Goal: Check status

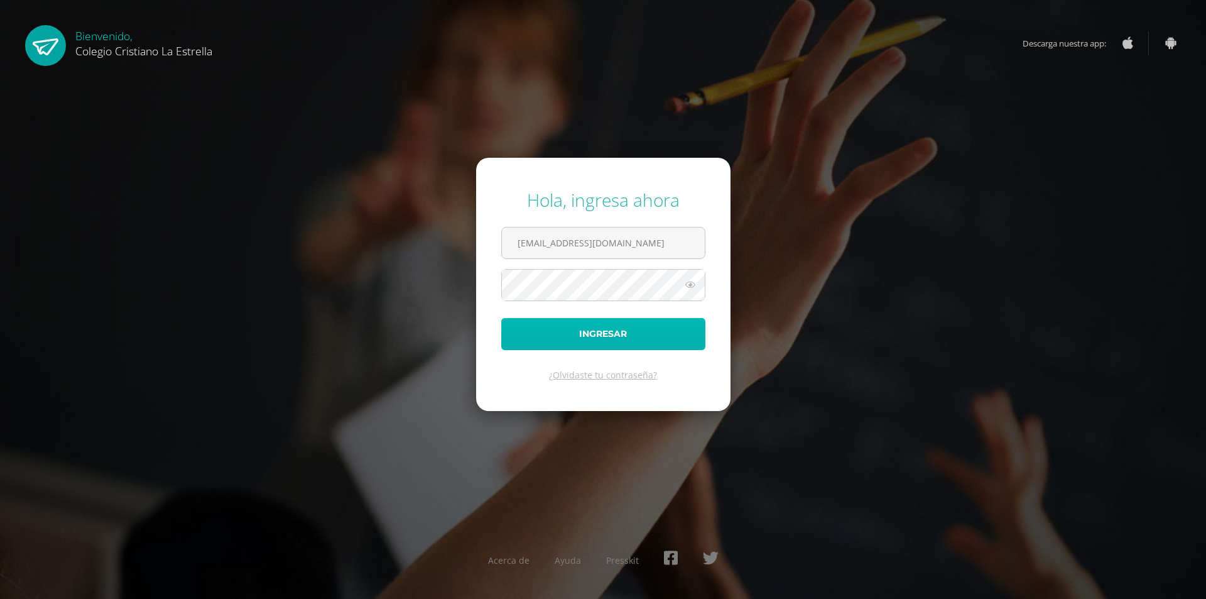
click at [619, 323] on button "Ingresar" at bounding box center [603, 334] width 204 height 32
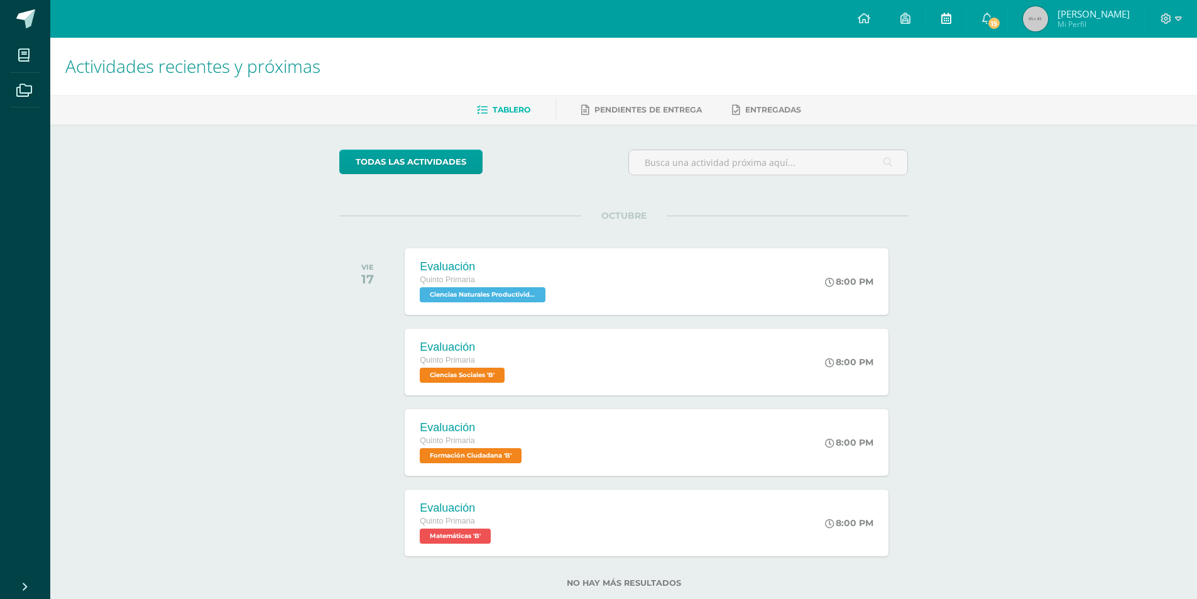
click at [949, 20] on link at bounding box center [946, 19] width 40 height 38
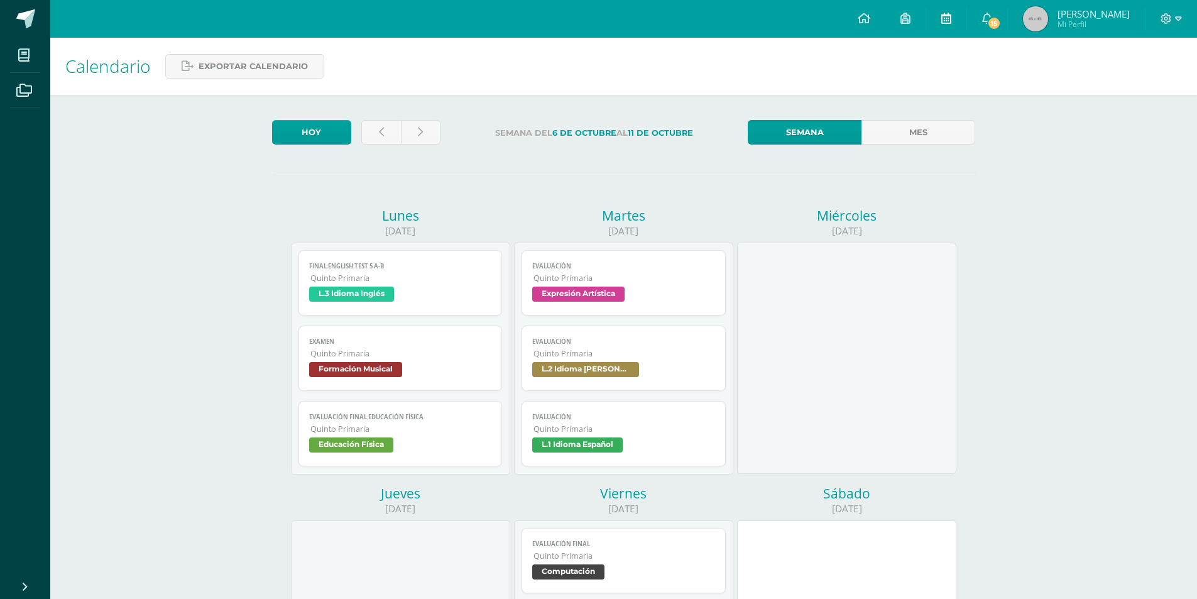
click at [941, 18] on icon at bounding box center [946, 18] width 10 height 11
click at [932, 23] on link at bounding box center [946, 19] width 40 height 38
click at [866, 23] on link at bounding box center [863, 19] width 43 height 38
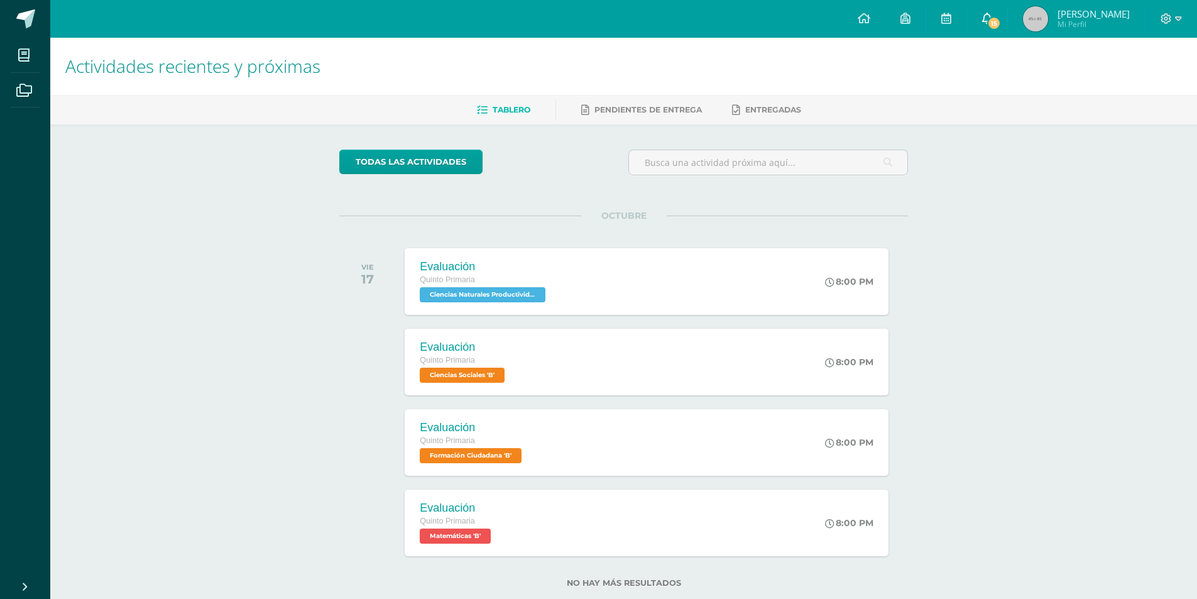
click at [987, 25] on span "15" at bounding box center [994, 23] width 14 height 14
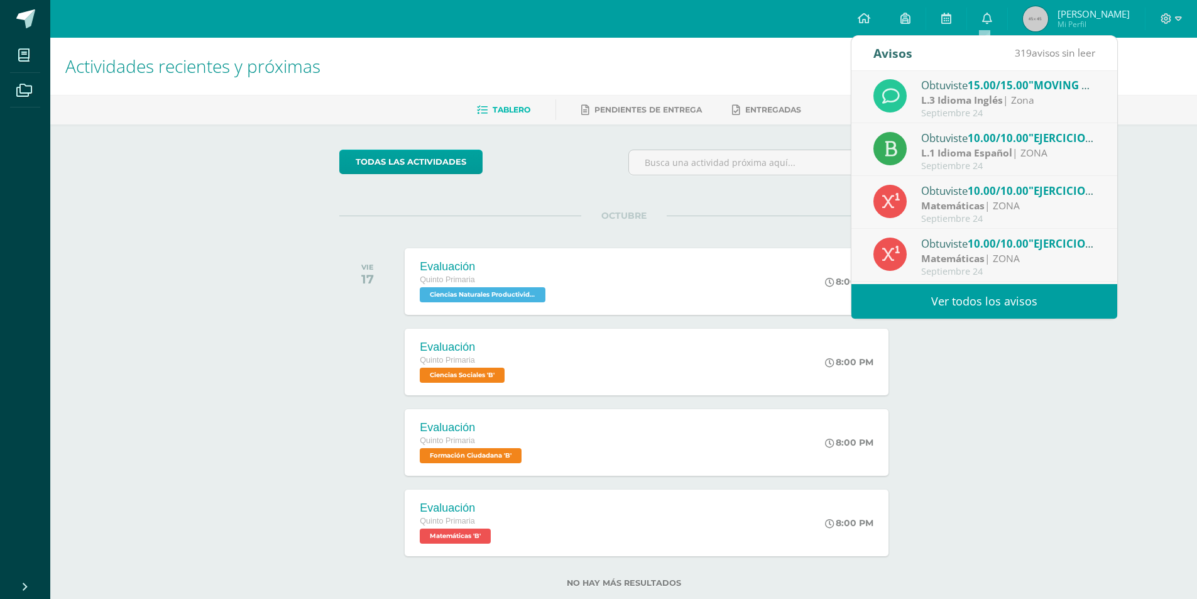
scroll to position [84, 0]
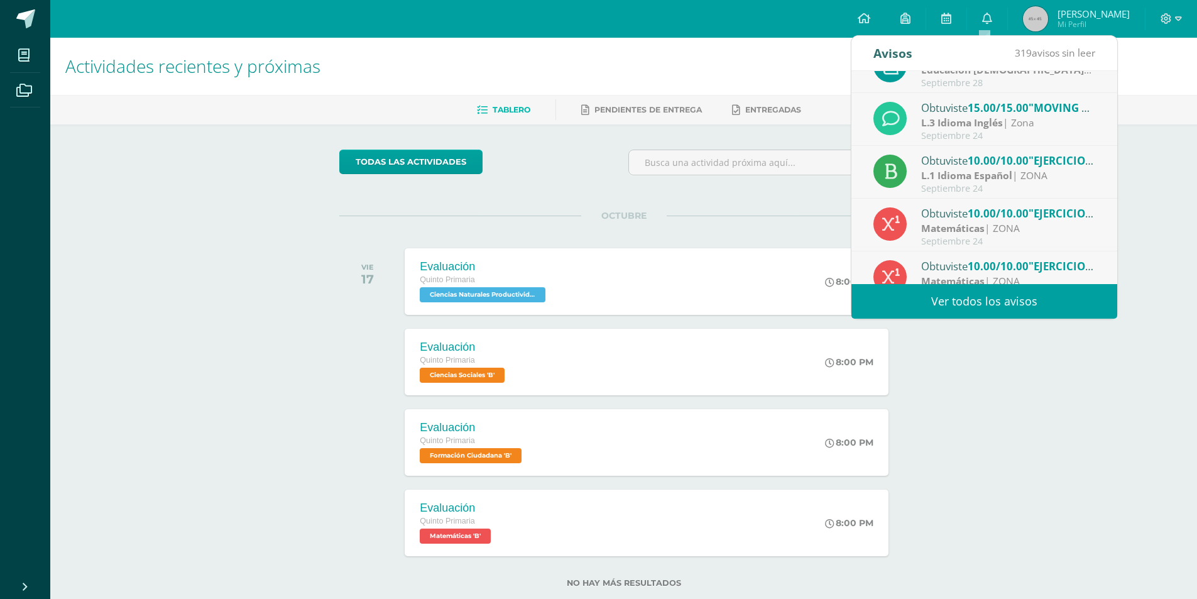
click at [1037, 220] on div "Obtuviste 10.00/10.00 "EJERCICIOS" en Matemáticas" at bounding box center [1008, 213] width 175 height 16
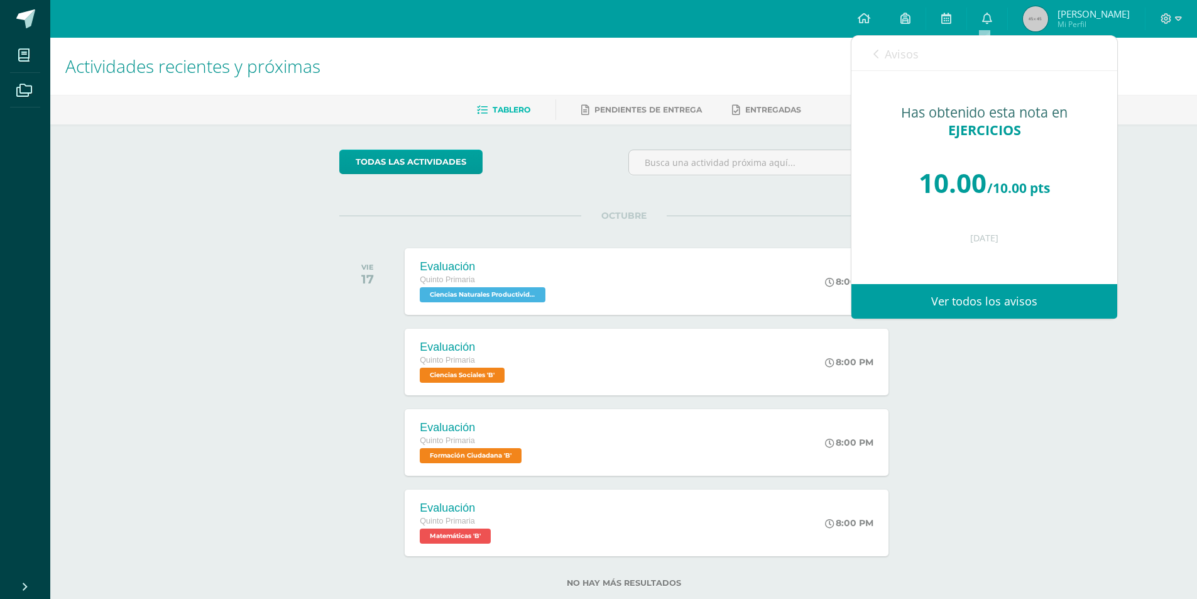
click at [1153, 229] on div "Actividades recientes y próximas Tablero Pendientes de entrega Entregadas todas…" at bounding box center [623, 333] width 1146 height 590
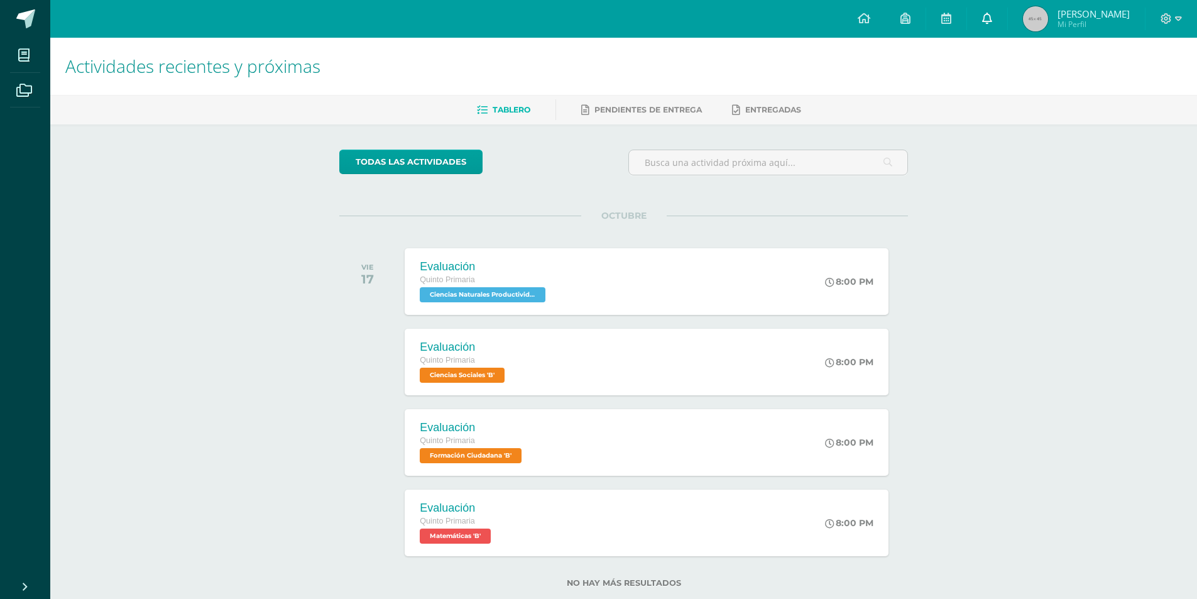
click at [986, 19] on icon at bounding box center [987, 18] width 10 height 11
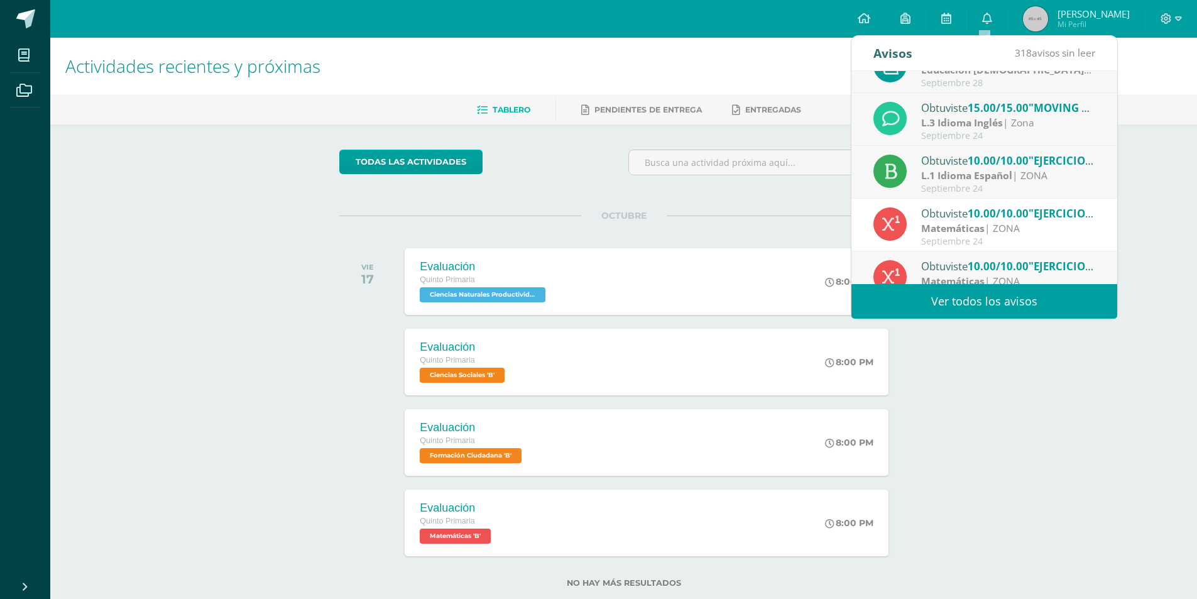
click at [1001, 168] on div "Obtuviste 10.00/10.00 "EJERCICIOS" en L.1 Idioma Español" at bounding box center [1008, 160] width 175 height 16
click at [998, 168] on div "Obtuviste 14.00/15.00 "hoja de trabajo 3" en Expresión Artística Expresión Artí…" at bounding box center [984, 177] width 266 height 213
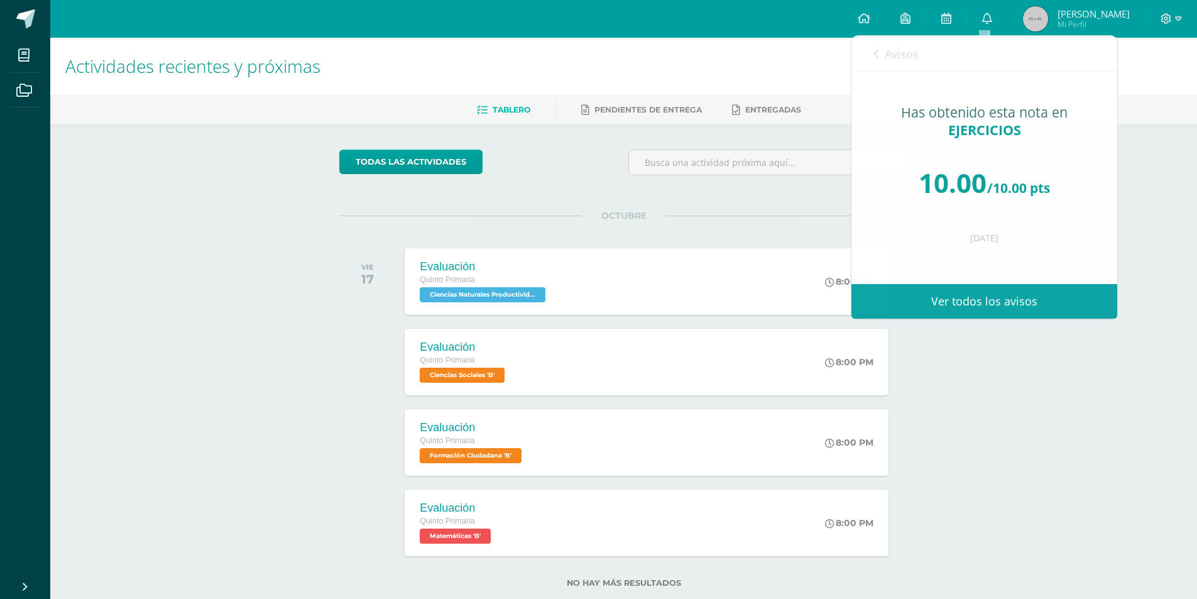
click at [1135, 172] on div "Actividades recientes y próximas Tablero Pendientes de entrega Entregadas todas…" at bounding box center [623, 333] width 1146 height 590
